Goal: Navigation & Orientation: Find specific page/section

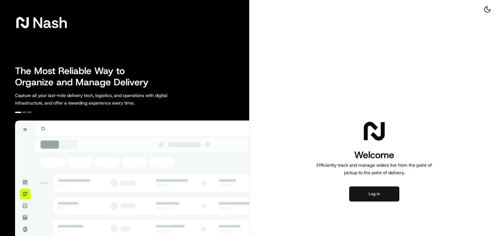
click at [395, 186] on button "Log in" at bounding box center [374, 193] width 50 height 15
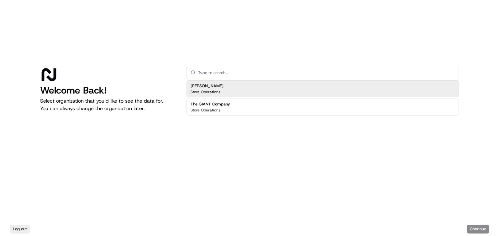
click at [258, 90] on div "[PERSON_NAME] Store Operations" at bounding box center [322, 88] width 272 height 17
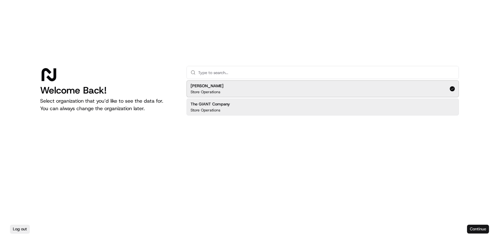
click at [487, 226] on button "Continue" at bounding box center [478, 228] width 22 height 9
